Goal: Find specific page/section: Find specific page/section

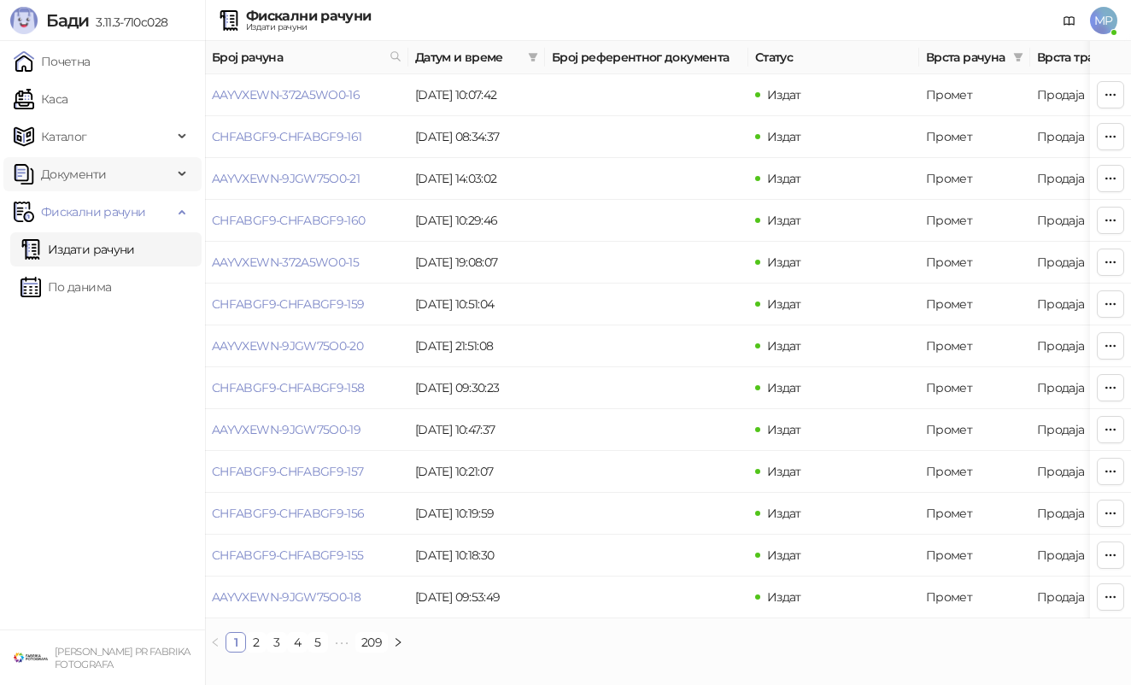
click at [95, 173] on span "Документи" at bounding box center [73, 174] width 65 height 34
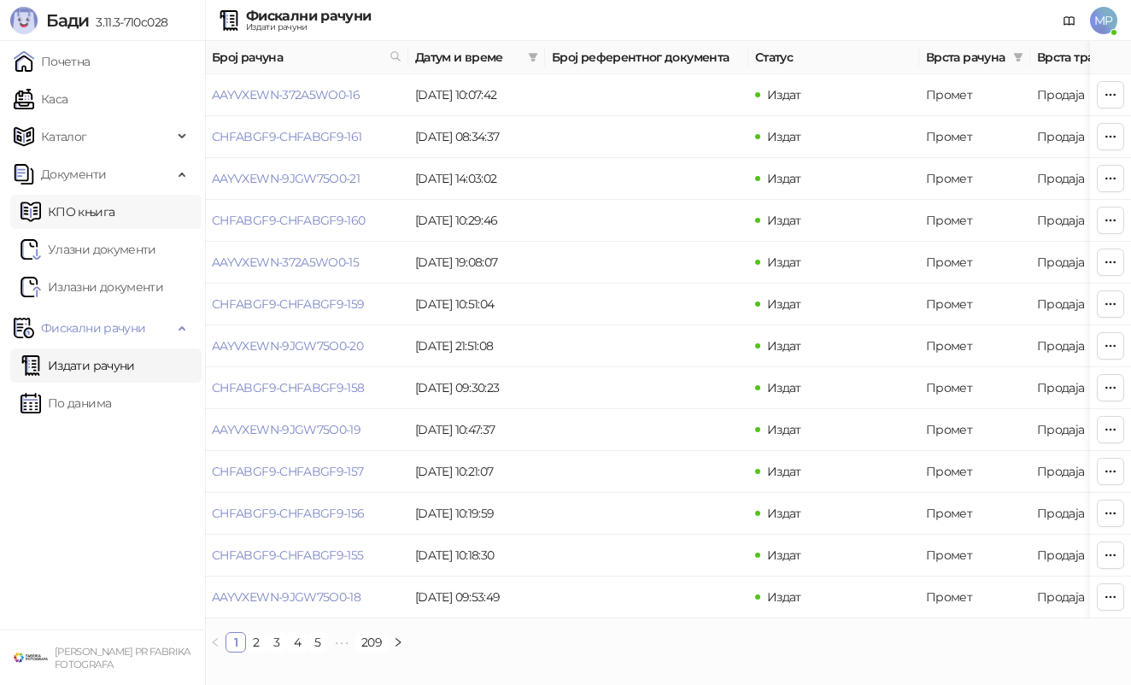
click at [97, 209] on link "КПО књига" at bounding box center [67, 212] width 94 height 34
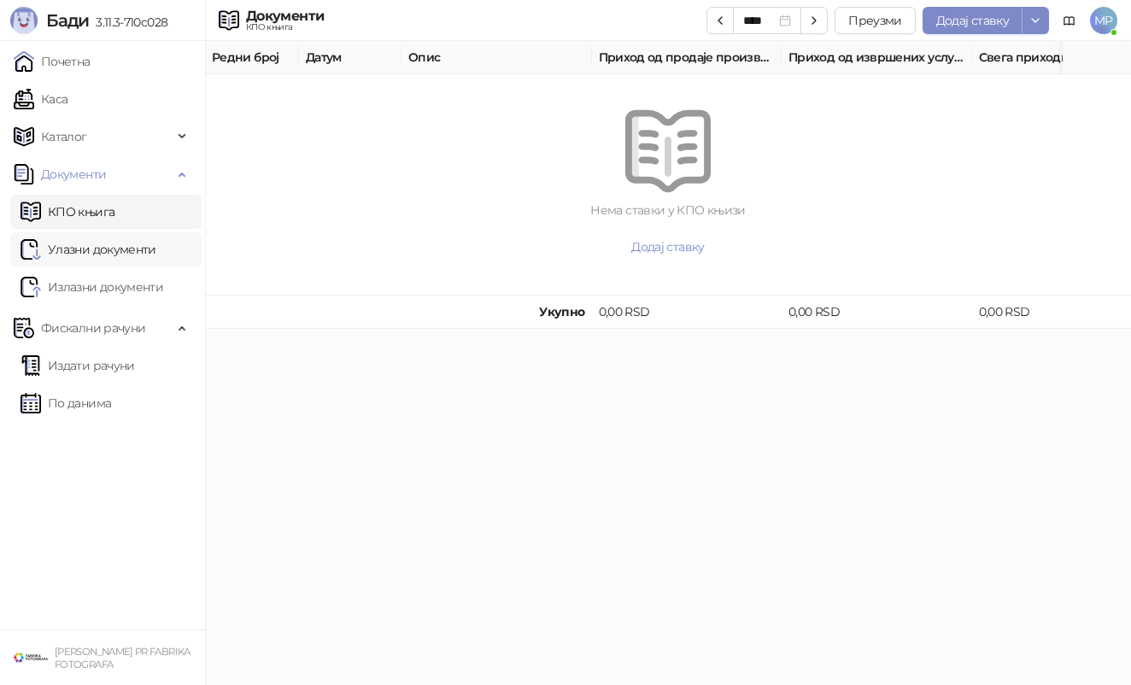
click at [82, 237] on link "Улазни документи" at bounding box center [88, 249] width 136 height 34
